Goal: Task Accomplishment & Management: Use online tool/utility

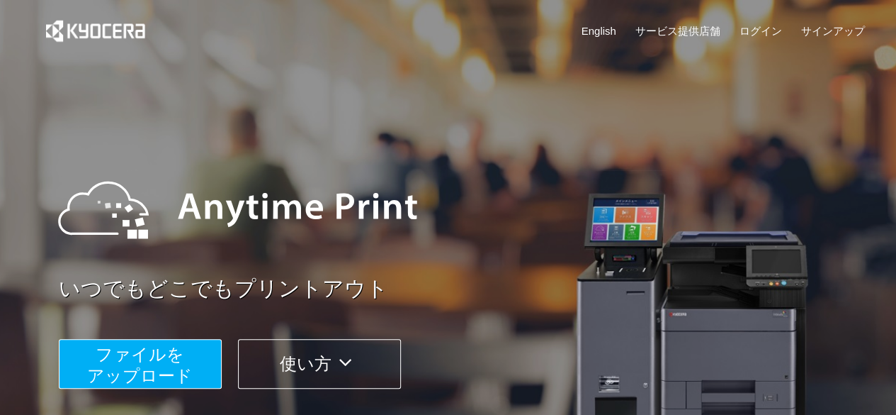
click at [137, 378] on span "ファイルを ​​アップロード" at bounding box center [140, 364] width 106 height 40
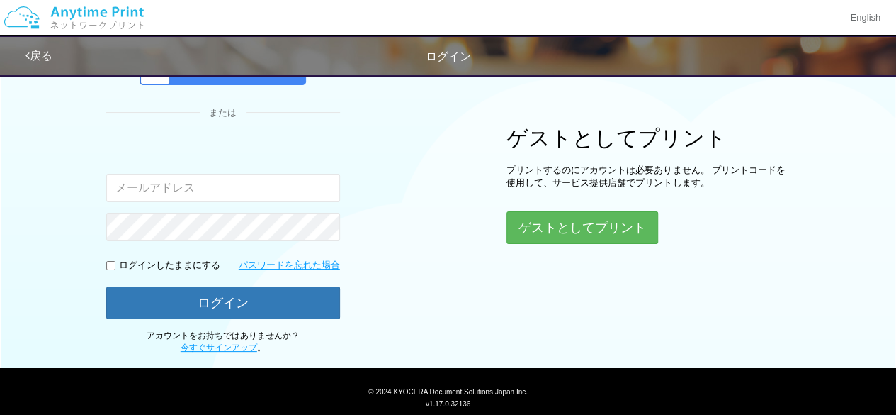
scroll to position [145, 0]
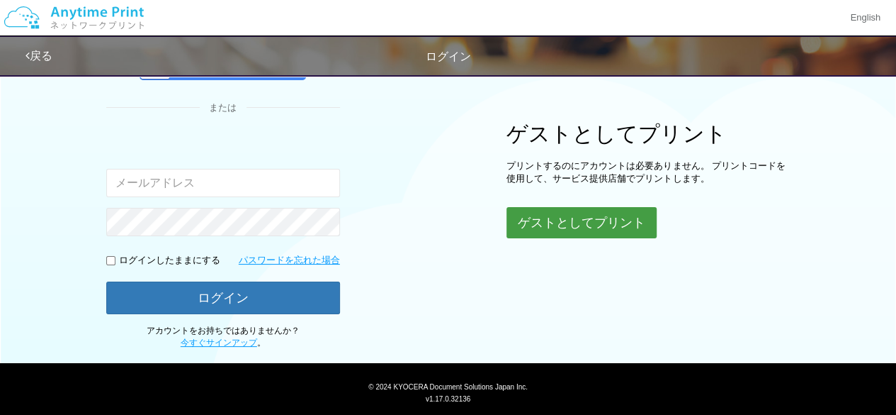
click at [628, 204] on div "ゲストとしてプリント プリントするのにアカウントは必要ありません。 プリントコードを使用して、サービス提供店舗でプリントします。 ゲストとしてプリント" at bounding box center [648, 180] width 283 height 116
click at [609, 221] on button "ゲストとしてプリント" at bounding box center [582, 222] width 150 height 31
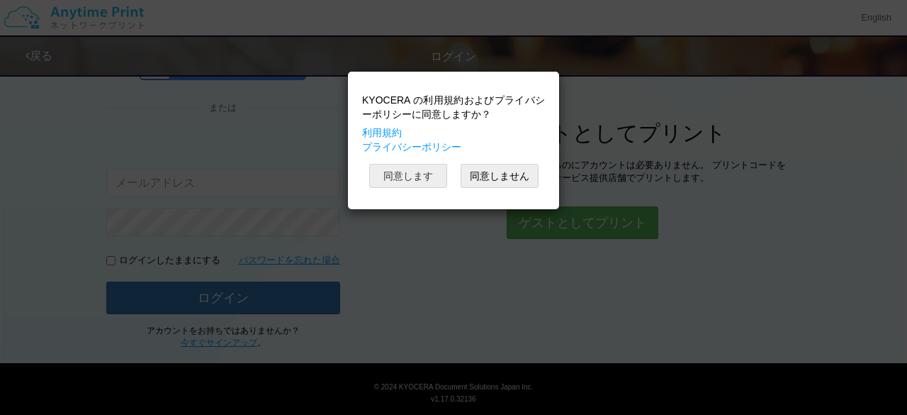
click at [424, 174] on button "同意します" at bounding box center [408, 176] width 78 height 24
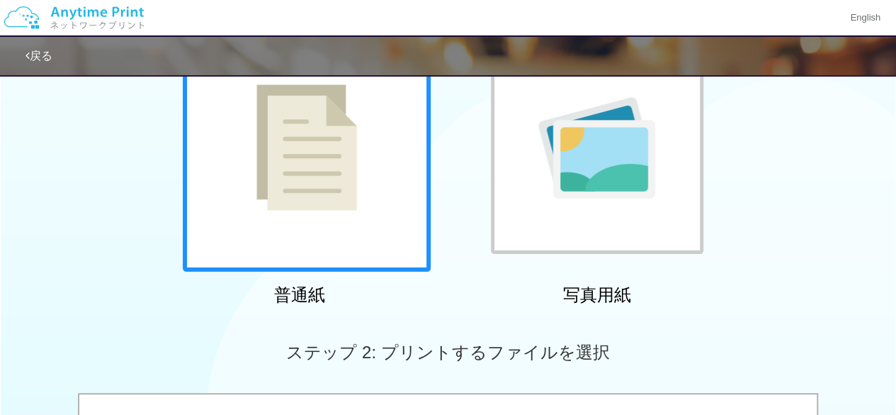
click at [383, 193] on div at bounding box center [307, 147] width 248 height 248
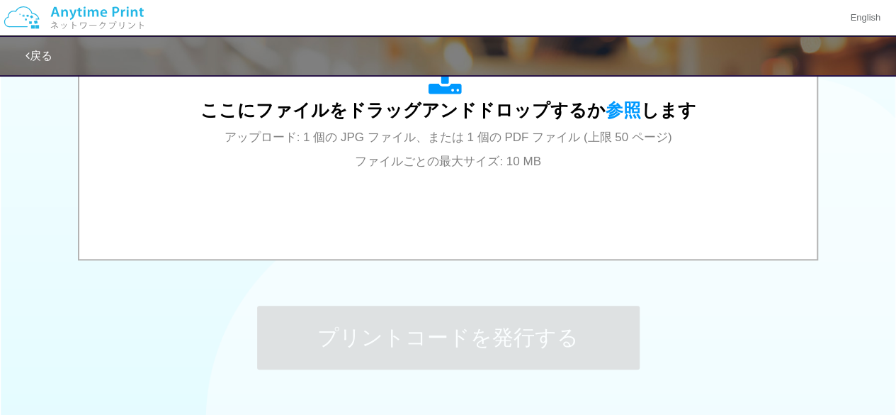
scroll to position [424, 0]
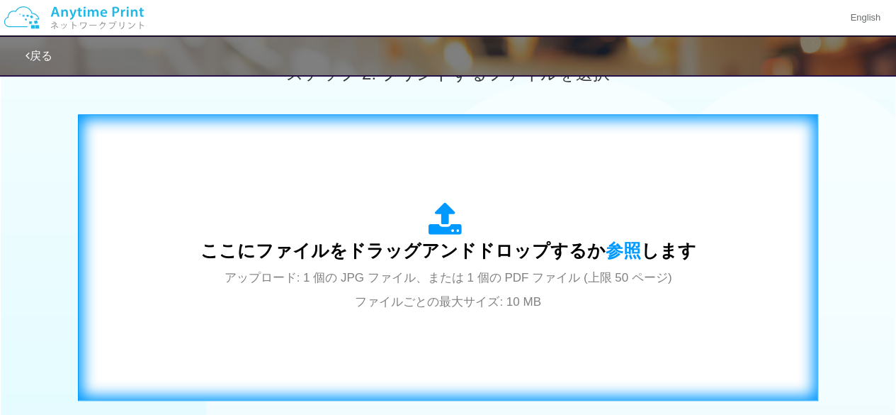
click at [456, 213] on icon at bounding box center [449, 219] width 40 height 35
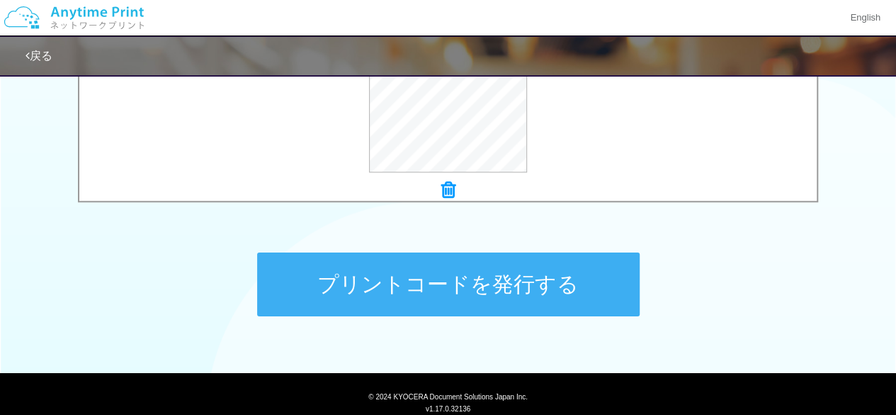
scroll to position [663, 0]
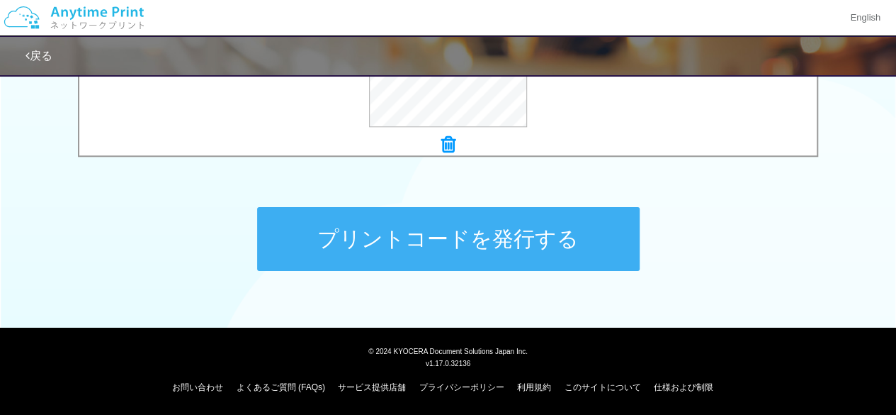
click at [370, 241] on button "プリントコードを発行する" at bounding box center [448, 239] width 383 height 64
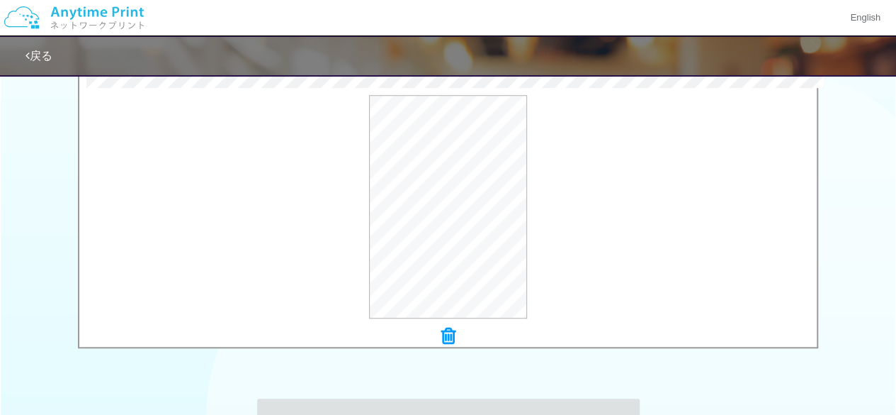
scroll to position [0, 0]
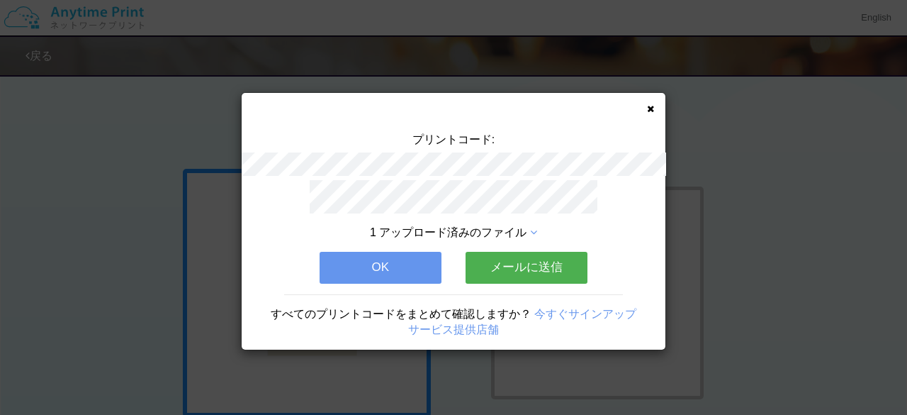
click at [550, 262] on button "メールに送信" at bounding box center [527, 267] width 122 height 31
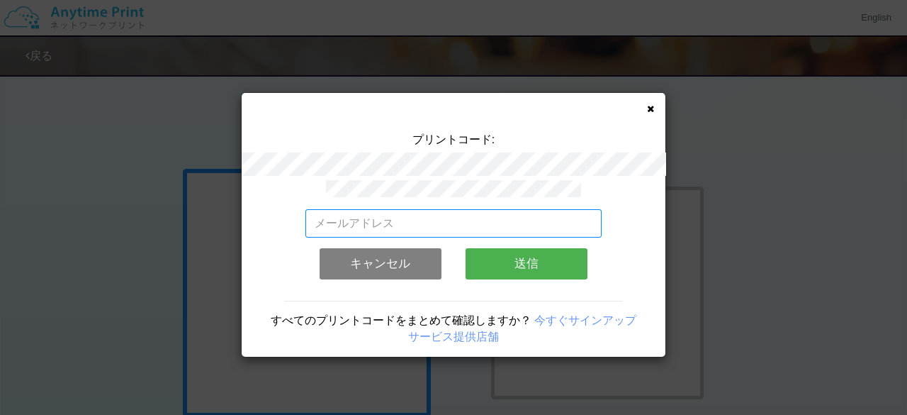
click at [548, 218] on input "email" at bounding box center [453, 223] width 297 height 28
type input "h"
type input "[EMAIL_ADDRESS][DOMAIN_NAME]"
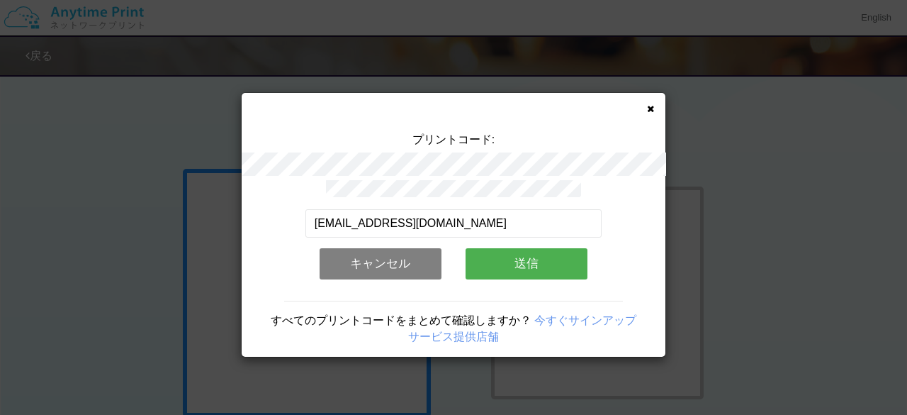
click at [541, 249] on button "送信" at bounding box center [527, 263] width 122 height 31
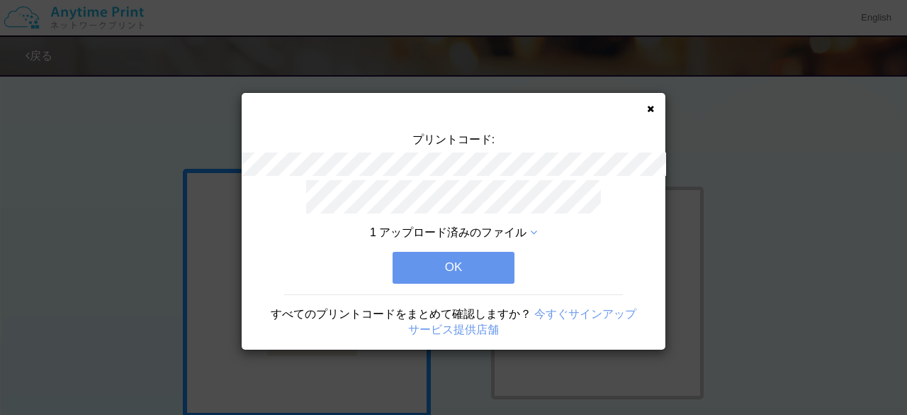
click at [469, 259] on button "OK" at bounding box center [454, 267] width 122 height 31
